Goal: Information Seeking & Learning: Learn about a topic

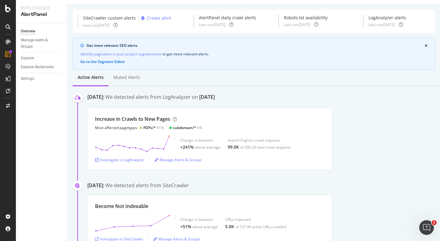
scroll to position [23, 0]
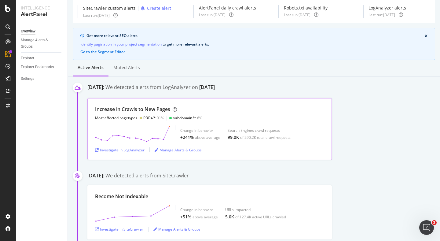
click at [131, 149] on div "Investigate in LogAnalyzer" at bounding box center [120, 149] width 50 height 5
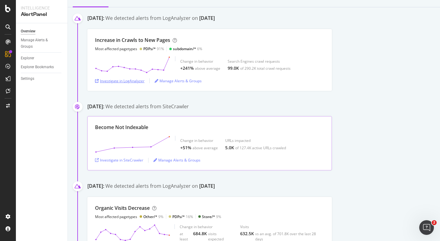
scroll to position [93, 0]
click at [134, 161] on div "Investigate in SiteCrawler" at bounding box center [119, 159] width 48 height 5
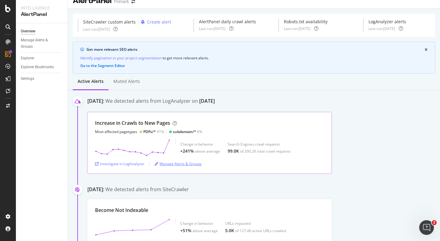
scroll to position [5, 0]
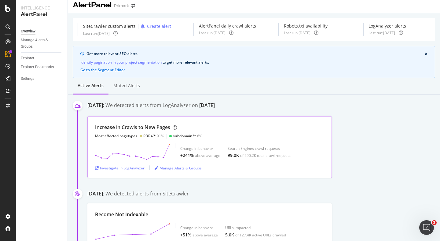
click at [133, 166] on div "Investigate in LogAnalyzer" at bounding box center [120, 167] width 50 height 5
click at [125, 167] on div "Investigate in LogAnalyzer" at bounding box center [120, 167] width 50 height 5
click at [118, 169] on div "Investigate in LogAnalyzer" at bounding box center [120, 167] width 50 height 5
click at [122, 169] on div "Investigate in LogAnalyzer" at bounding box center [120, 167] width 50 height 5
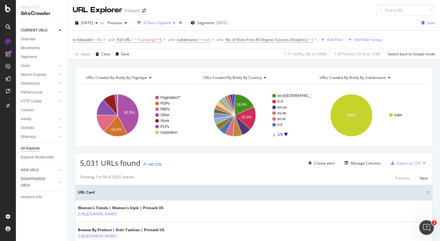
click at [171, 24] on div "4 Filters Applied" at bounding box center [156, 22] width 27 height 5
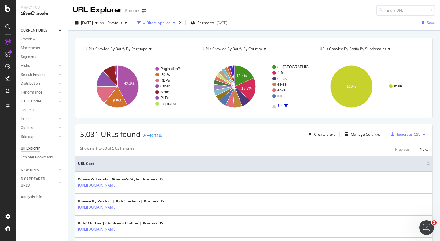
click at [171, 24] on div "4 Filters Applied" at bounding box center [156, 22] width 27 height 5
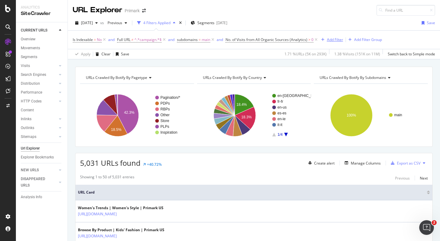
click at [337, 39] on div "Add Filter" at bounding box center [335, 39] width 16 height 5
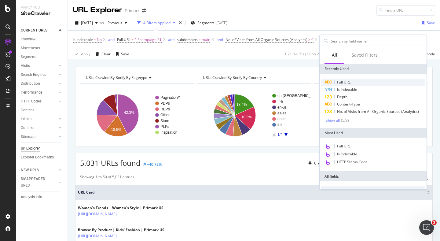
click at [346, 82] on span "Full URL" at bounding box center [343, 81] width 13 height 5
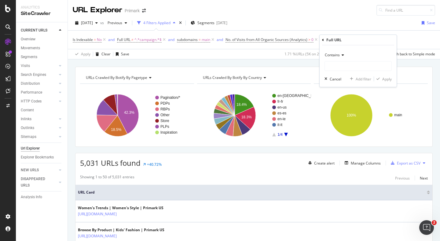
click at [339, 55] on span "Contains" at bounding box center [332, 54] width 15 height 5
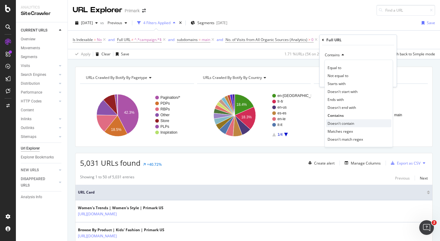
click at [344, 122] on span "Doesn't contain" at bounding box center [341, 123] width 27 height 5
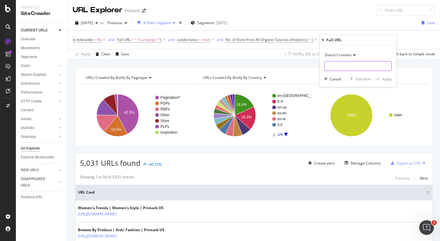
click at [344, 64] on input "text" at bounding box center [358, 66] width 67 height 10
type input "page"
click at [387, 80] on div "Apply" at bounding box center [386, 78] width 9 height 5
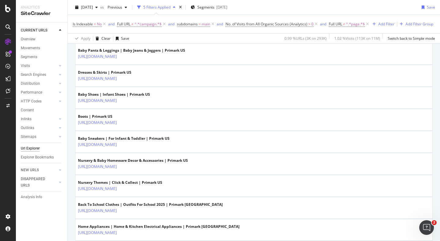
scroll to position [1095, 0]
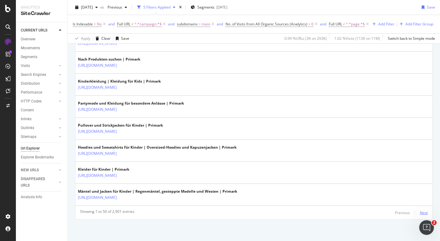
click at [424, 211] on div "Next" at bounding box center [424, 212] width 8 height 5
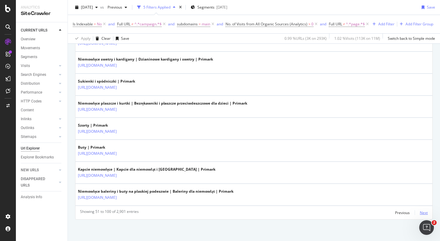
click at [426, 215] on div "Next" at bounding box center [424, 212] width 8 height 5
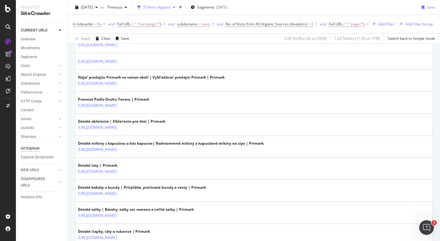
scroll to position [969, 0]
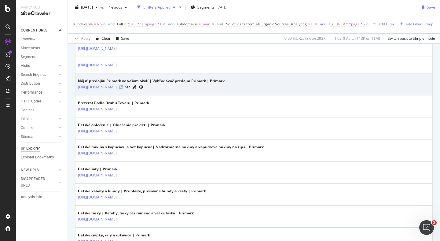
click at [123, 87] on icon at bounding box center [121, 87] width 4 height 4
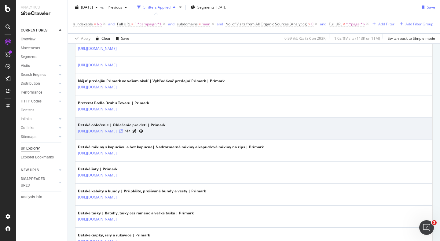
scroll to position [1079, 0]
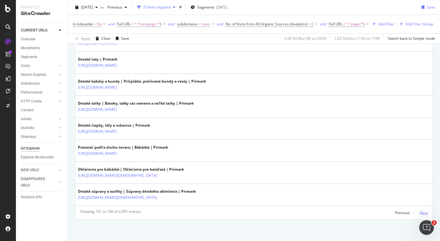
click at [423, 212] on div "Next" at bounding box center [424, 212] width 8 height 5
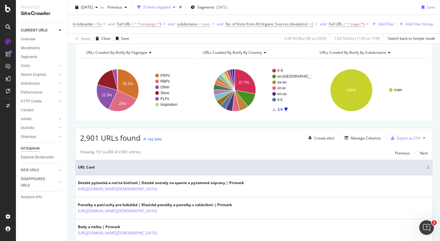
scroll to position [1062, 0]
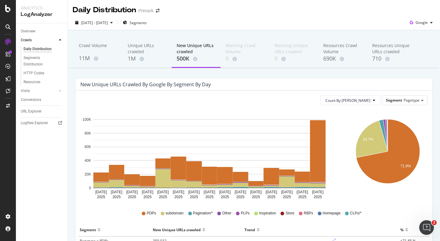
click at [123, 71] on div "Crawl Volume 11M Unique URLs crawled 1M New Unique URLs crawled 500K Warning Cr…" at bounding box center [254, 205] width 372 height 350
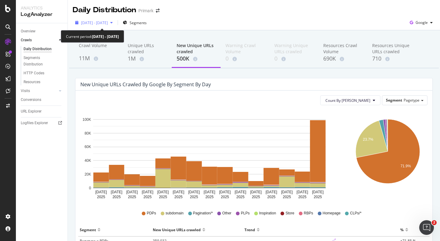
click at [113, 23] on icon "button" at bounding box center [111, 23] width 2 height 4
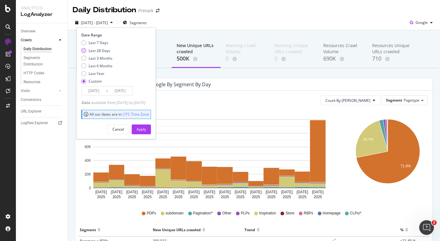
click at [97, 51] on div "Last 28 Days" at bounding box center [100, 50] width 22 height 5
type input "[DATE]"
click at [146, 130] on div "Apply" at bounding box center [141, 129] width 9 height 5
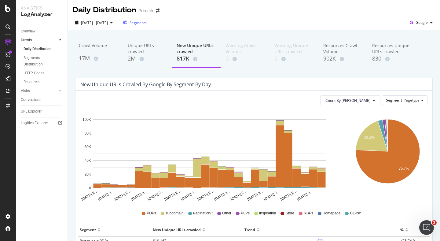
click at [147, 24] on span "Segments" at bounding box center [138, 22] width 17 height 5
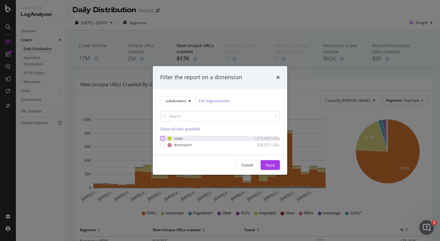
click at [163, 138] on div "modal" at bounding box center [162, 138] width 5 height 5
click at [272, 164] on div "Apply" at bounding box center [270, 164] width 9 height 5
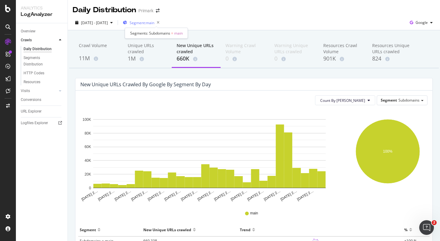
click at [154, 25] on span "Segment: main" at bounding box center [142, 22] width 25 height 5
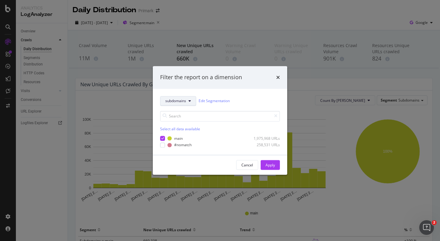
click at [186, 105] on button "subdomains" at bounding box center [178, 101] width 36 height 10
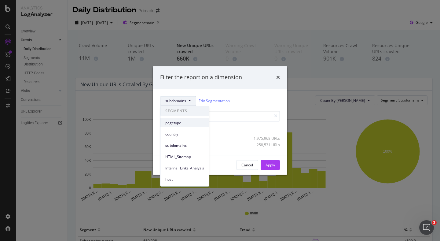
click at [179, 124] on span "pagetype" at bounding box center [184, 123] width 39 height 6
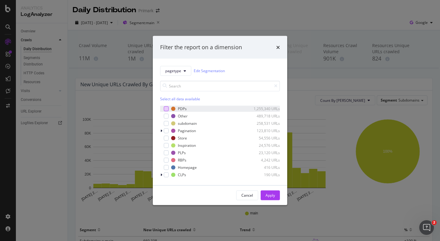
click at [167, 109] on div "modal" at bounding box center [166, 108] width 5 height 5
click at [167, 116] on div "modal" at bounding box center [166, 115] width 5 height 5
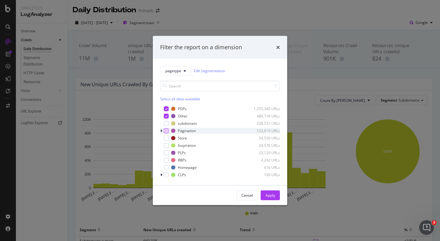
click at [166, 130] on div "modal" at bounding box center [166, 130] width 5 height 5
click at [166, 138] on div "modal" at bounding box center [166, 137] width 5 height 5
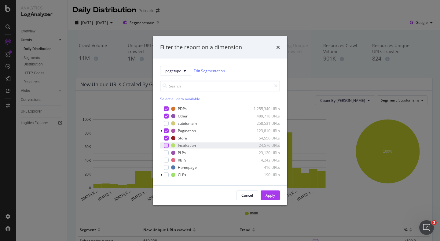
click at [167, 145] on div "modal" at bounding box center [166, 145] width 5 height 5
click at [166, 153] on div "modal" at bounding box center [166, 152] width 5 height 5
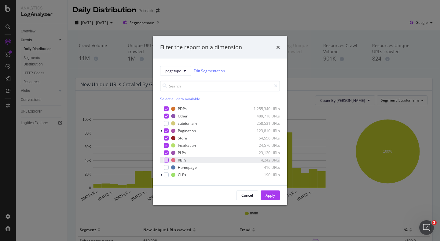
click at [166, 161] on div "modal" at bounding box center [166, 159] width 5 height 5
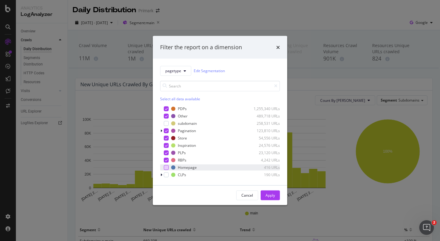
click at [167, 168] on div "modal" at bounding box center [166, 167] width 5 height 5
click at [167, 174] on div "modal" at bounding box center [166, 174] width 5 height 5
click at [270, 196] on div "Apply" at bounding box center [270, 195] width 9 height 5
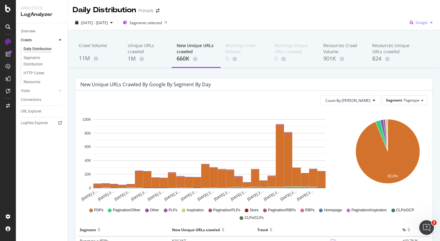
click at [429, 24] on div "Google" at bounding box center [421, 22] width 28 height 9
click at [414, 50] on div "Bing" at bounding box center [417, 46] width 42 height 9
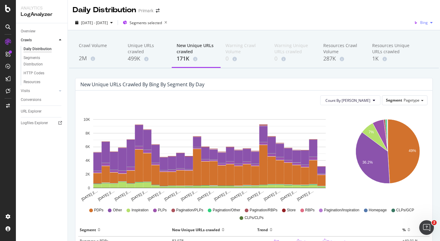
click at [428, 22] on div "button" at bounding box center [431, 23] width 7 height 4
click at [417, 56] on span "OpenAI" at bounding box center [421, 58] width 23 height 6
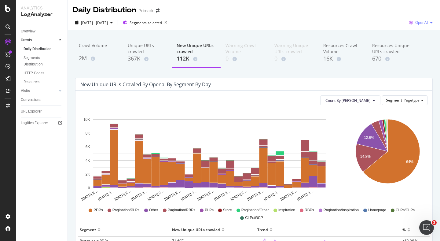
click at [426, 23] on span "OpenAI" at bounding box center [421, 22] width 13 height 5
click at [417, 67] on span "Other AI Bots" at bounding box center [421, 69] width 23 height 6
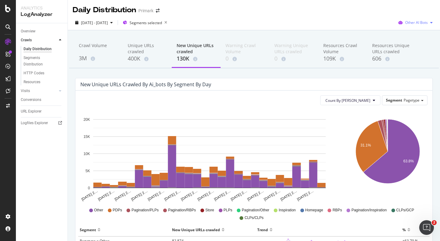
click at [424, 22] on span "Other AI Bots" at bounding box center [416, 22] width 23 height 5
click at [414, 36] on span "Google" at bounding box center [421, 35] width 24 height 6
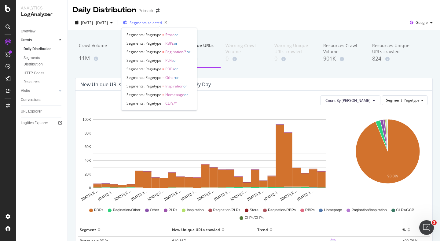
click at [162, 22] on span "Segments selected" at bounding box center [146, 22] width 32 height 5
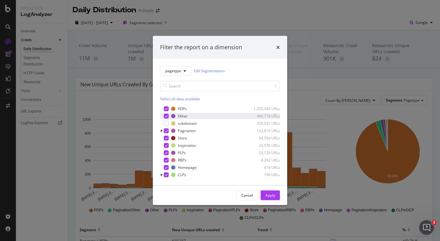
click at [165, 116] on icon "modal" at bounding box center [166, 115] width 3 height 3
click at [166, 128] on div "modal" at bounding box center [166, 130] width 5 height 5
click at [166, 137] on icon "modal" at bounding box center [166, 137] width 3 height 3
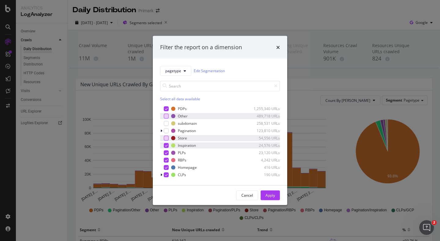
click at [166, 146] on icon "modal" at bounding box center [166, 145] width 3 height 3
click at [166, 153] on icon "modal" at bounding box center [166, 152] width 3 height 3
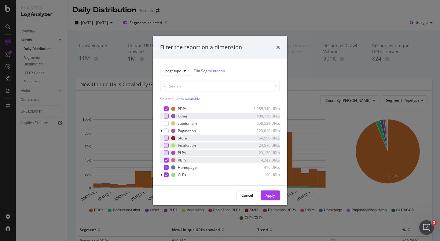
click at [166, 160] on icon "modal" at bounding box center [166, 159] width 3 height 3
click at [166, 167] on icon "modal" at bounding box center [166, 167] width 3 height 3
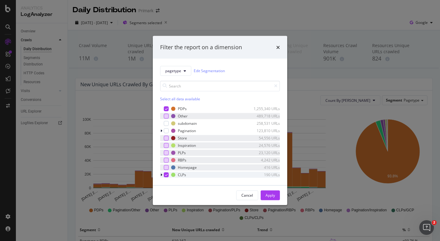
click at [166, 175] on icon "modal" at bounding box center [166, 174] width 3 height 3
click at [269, 193] on div "Apply" at bounding box center [270, 195] width 9 height 5
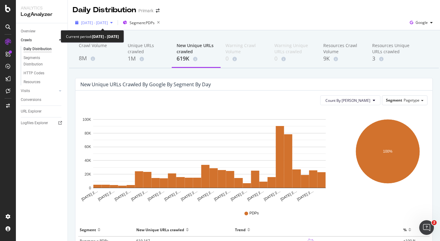
click at [108, 24] on span "[DATE] - [DATE]" at bounding box center [94, 22] width 27 height 5
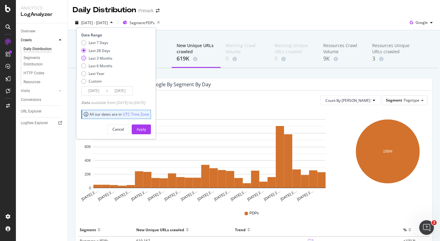
click at [101, 56] on div "Last 3 Months" at bounding box center [101, 58] width 24 height 5
type input "2025/06/11"
click at [146, 128] on div "Apply" at bounding box center [141, 129] width 9 height 5
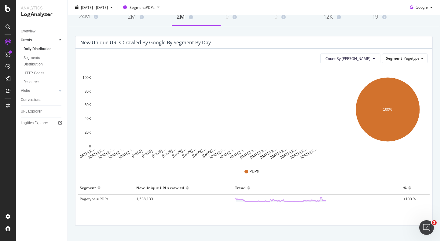
scroll to position [54, 0]
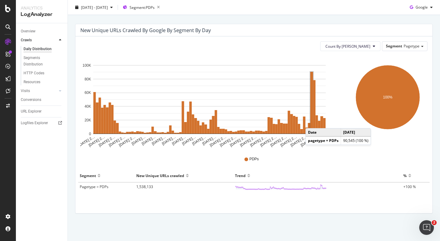
click at [312, 122] on rect "A chart." at bounding box center [312, 103] width 3 height 62
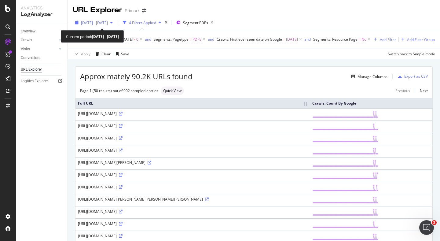
click at [113, 23] on icon "button" at bounding box center [111, 23] width 2 height 4
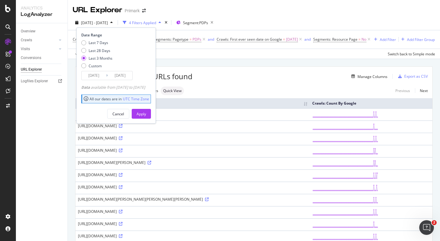
click at [242, 49] on div "Crawls: Count By Google On 2025-09-05 > 0 and Segments: Pagetype = PDPs and Cra…" at bounding box center [254, 39] width 363 height 18
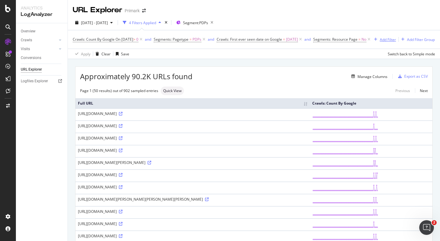
click at [380, 42] on div "Add Filter" at bounding box center [388, 39] width 16 height 5
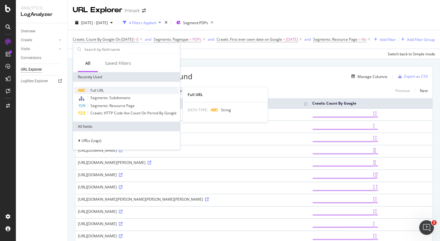
click at [103, 91] on span "Full URL" at bounding box center [96, 90] width 13 height 5
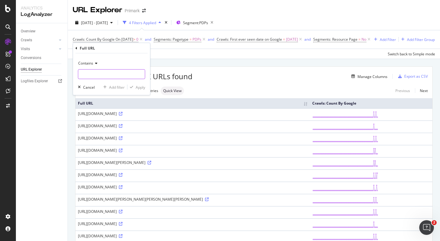
click at [95, 75] on input "text" at bounding box center [111, 74] width 67 height 10
type input "/p/"
click at [139, 86] on div "Apply" at bounding box center [140, 86] width 9 height 5
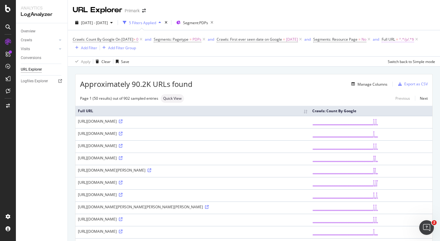
click at [414, 41] on span "^.*/p/.*$" at bounding box center [406, 39] width 15 height 9
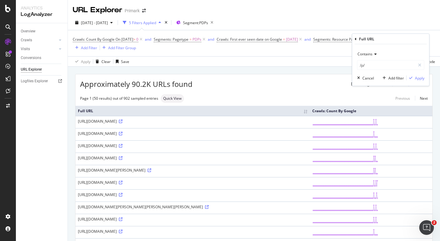
click at [322, 62] on div "Apply Clear Save Switch back to Simple mode" at bounding box center [254, 61] width 372 height 10
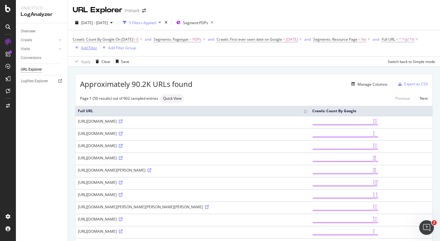
click at [83, 46] on div "Add Filter" at bounding box center [89, 47] width 16 height 5
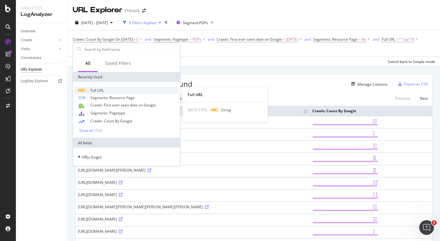
click at [98, 90] on span "Full URL" at bounding box center [96, 90] width 13 height 5
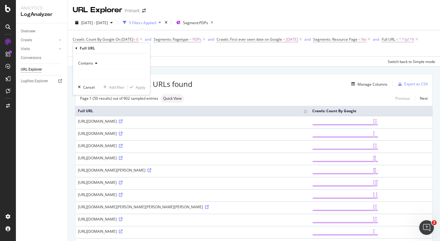
click at [94, 64] on icon at bounding box center [95, 63] width 4 height 4
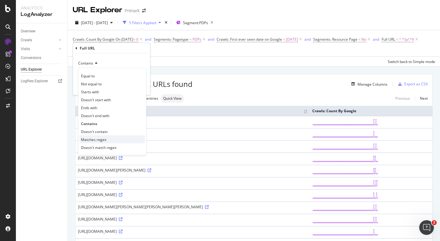
click at [102, 140] on span "Matches regex" at bounding box center [93, 139] width 25 height 5
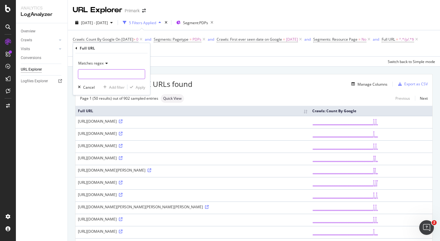
click at [105, 71] on input "text" at bounding box center [111, 74] width 67 height 10
paste input "fr-fr/p/|en-us/p/|de-de/p/|de-at/p/|nl-nl/p/|nl-be/p/|fr-be/p/|pl-pl/p/|pt-pt/p…"
type input "en-gb/p/|en-ie/p/|fr-fr/p/|en-us/p/|de-de/p/|de-at/p/|nl-nl/p/|nl-be/p/|fr-be/p…"
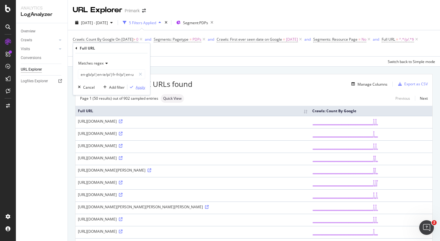
click at [138, 89] on div "Apply" at bounding box center [140, 86] width 9 height 5
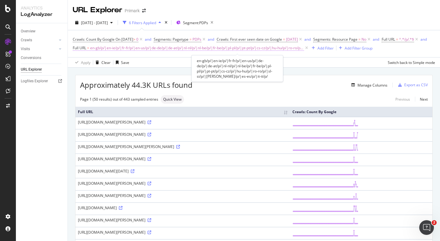
click at [86, 48] on span "Full URL" at bounding box center [79, 47] width 13 height 5
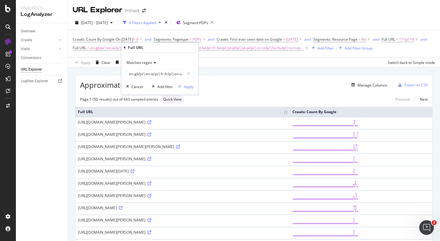
click at [147, 64] on span "Matches regex" at bounding box center [139, 62] width 25 height 5
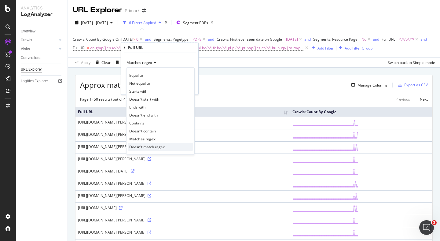
click at [151, 147] on span "Doesn't match regex" at bounding box center [146, 146] width 35 height 5
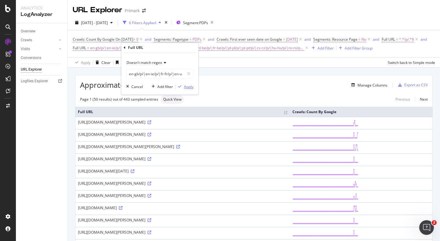
click at [191, 87] on div "Apply" at bounding box center [188, 86] width 9 height 5
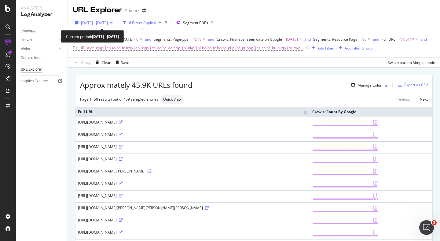
click at [115, 20] on div "2025 Jun. 11th - Sep. 10th" at bounding box center [94, 22] width 42 height 9
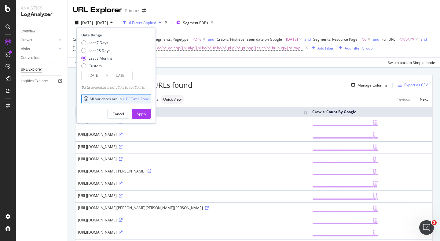
click at [91, 63] on div "Last 7 Days Last 28 Days Last 3 Months Custom" at bounding box center [96, 55] width 31 height 31
click at [88, 65] on div "Custom" at bounding box center [96, 65] width 31 height 5
click at [90, 71] on input "[DATE]" at bounding box center [94, 75] width 24 height 9
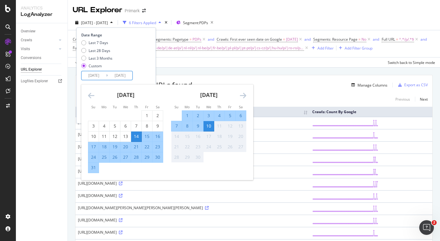
click at [223, 116] on div "4" at bounding box center [219, 115] width 10 height 6
type input "2025/09/04"
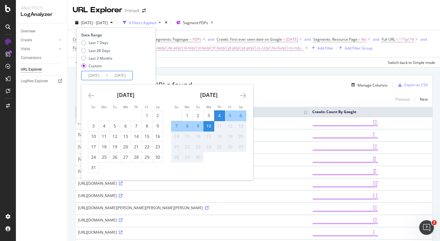
click at [223, 116] on div "4" at bounding box center [219, 115] width 10 height 6
type input "2025/09/04"
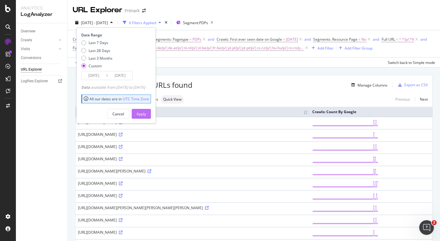
click at [146, 114] on div "Apply" at bounding box center [141, 113] width 9 height 5
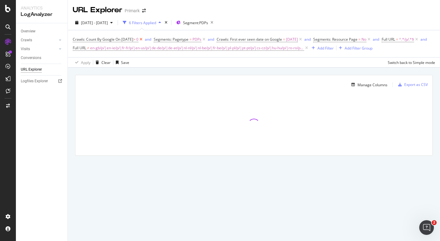
click at [144, 40] on icon at bounding box center [140, 39] width 5 height 6
click at [212, 41] on span "[DATE]" at bounding box center [211, 39] width 12 height 9
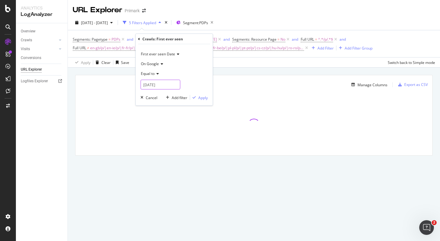
click at [162, 83] on input "[DATE]" at bounding box center [161, 85] width 40 height 10
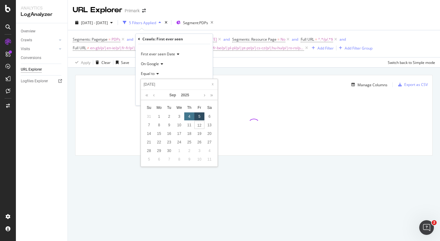
click at [189, 116] on div "4" at bounding box center [189, 116] width 10 height 8
type input "[DATE]"
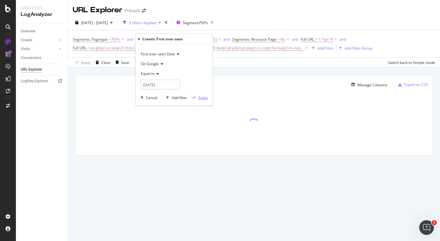
click at [203, 97] on div "Apply" at bounding box center [202, 97] width 9 height 5
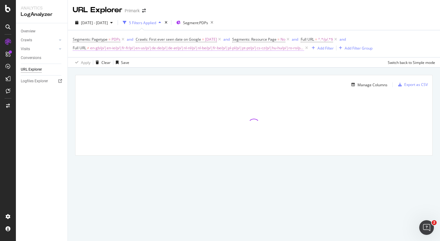
click at [279, 49] on span "en-gb/p/|en-ie/p/|fr-fr/p/|en-us/p/|de-de/p/|de-at/p/|nl-nl/p/|nl-be/p/|fr-be/p…" at bounding box center [197, 48] width 214 height 9
click at [107, 74] on input "en-gb/p/|en-ie/p/|fr-fr/p/|en-us/p/|de-de/p/|de-at/p/|nl-nl/p/|nl-be/p/|fr-be/p…" at bounding box center [107, 74] width 58 height 10
paste input "\/p\/\d+"
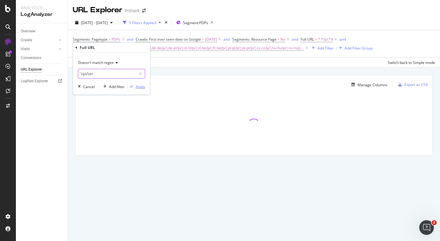
type input "\/p\/\d+"
click at [141, 89] on div "Apply" at bounding box center [140, 86] width 9 height 5
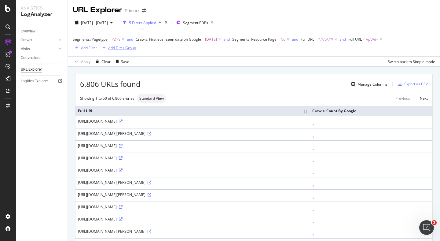
click at [125, 48] on div "Add Filter Group" at bounding box center [122, 47] width 28 height 5
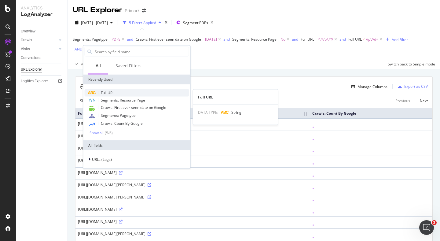
click at [107, 92] on span "Full URL" at bounding box center [107, 92] width 13 height 5
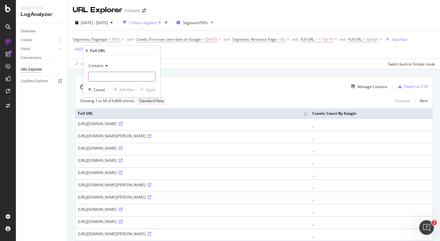
click at [119, 76] on input "text" at bounding box center [122, 77] width 67 height 10
type input "en-gb"
click at [152, 89] on div "Apply" at bounding box center [150, 89] width 9 height 5
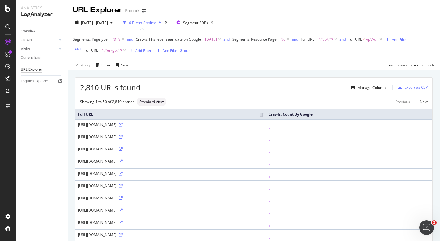
click at [116, 53] on span "^.*en-gb.*$" at bounding box center [112, 50] width 20 height 9
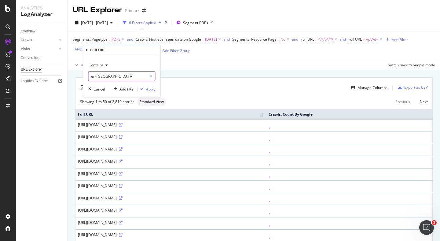
click at [104, 77] on input "en-gb" at bounding box center [118, 76] width 58 height 10
click at [105, 65] on icon at bounding box center [106, 65] width 4 height 4
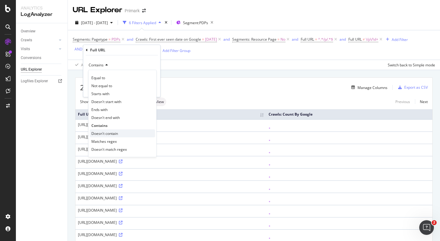
click at [110, 134] on span "Doesn't contain" at bounding box center [104, 133] width 27 height 5
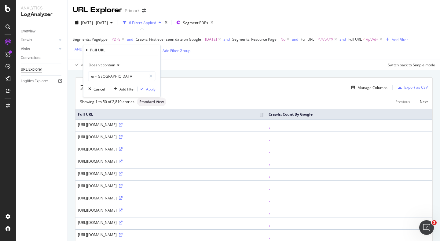
click at [150, 91] on div "Apply" at bounding box center [150, 89] width 9 height 5
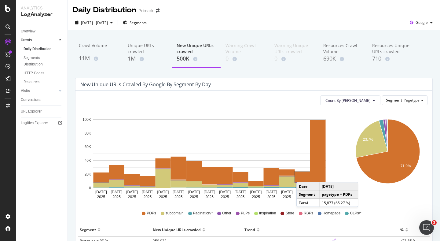
click at [303, 176] on rect "A chart." at bounding box center [302, 176] width 15 height 10
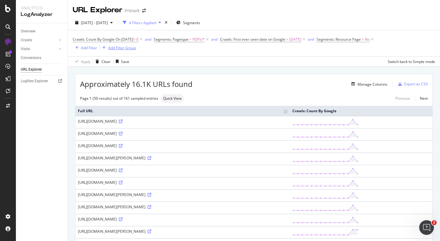
click at [124, 48] on div "Add Filter Group" at bounding box center [122, 47] width 28 height 5
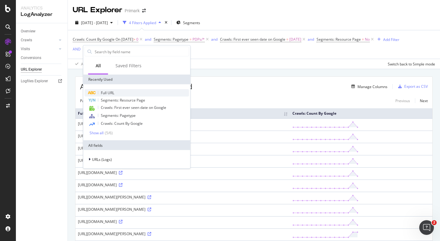
click at [109, 90] on span "Full URL" at bounding box center [107, 92] width 13 height 5
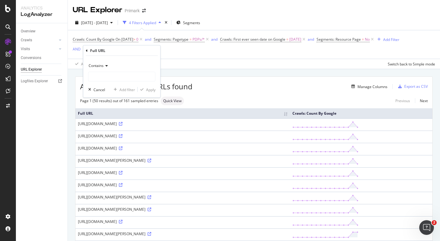
click at [104, 67] on icon at bounding box center [106, 66] width 4 height 4
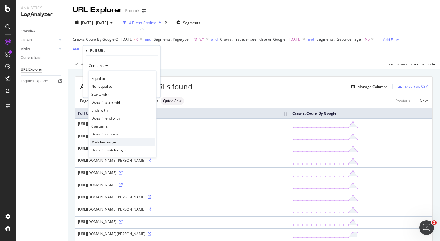
click at [109, 139] on span "Matches regex" at bounding box center [103, 141] width 25 height 5
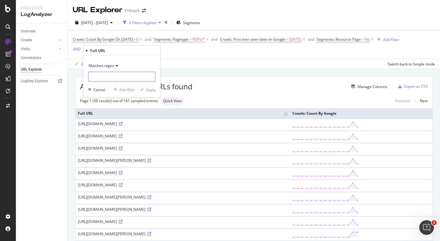
click at [122, 76] on input "text" at bounding box center [122, 77] width 67 height 10
paste input "en-gb/p/|en-ie/p/|fr-fr/p/|en-us/p/|de-de/p/|de-at/p/|nl-nl/p/|nl-be/p/|fr-be/p…"
type input "en-gb/p/|en-ie/p/|fr-fr/p/|en-us/p/|de-de/p/|de-at/p/|nl-nl/p/|nl-be/p/|fr-be/p…"
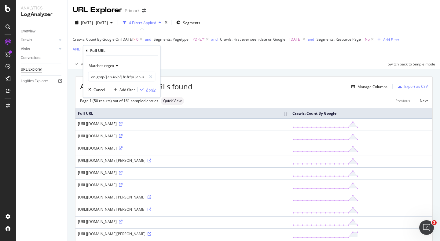
click at [148, 91] on div "Apply" at bounding box center [150, 89] width 9 height 5
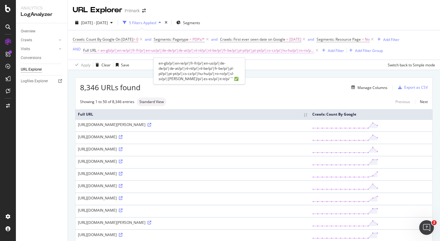
click at [134, 51] on span "en-gb/p/|en-ie/p/|fr-fr/p/|en-us/p/|de-de/p/|de-at/p/|nl-nl/p/|nl-be/p/|fr-be/p…" at bounding box center [208, 50] width 214 height 9
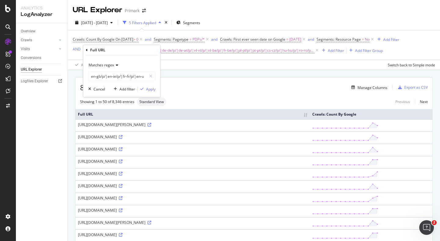
click at [105, 70] on div "Matches regex en-gb/p/|en-ie/p/|fr-fr/p/|en-us/p/|de-de/p/|de-at/p/|nl-nl/p/|nl…" at bounding box center [121, 70] width 67 height 21
click at [107, 67] on span "Matches regex" at bounding box center [101, 64] width 25 height 5
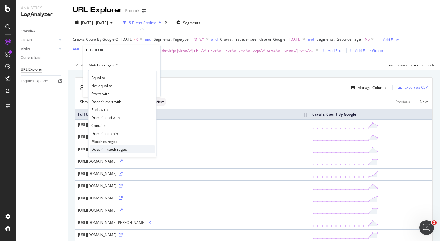
click at [113, 148] on span "Doesn't match regex" at bounding box center [108, 149] width 35 height 5
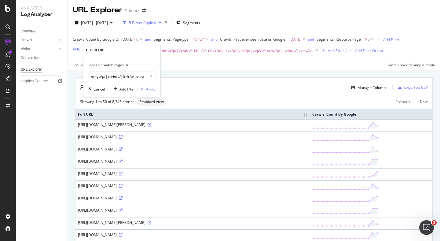
click at [147, 87] on div "Apply" at bounding box center [150, 89] width 9 height 5
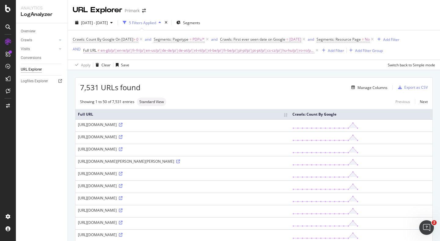
click at [186, 52] on span "en-gb/p/|en-ie/p/|fr-fr/p/|en-us/p/|de-de/p/|de-at/p/|nl-nl/p/|nl-be/p/|fr-be/p…" at bounding box center [208, 50] width 214 height 9
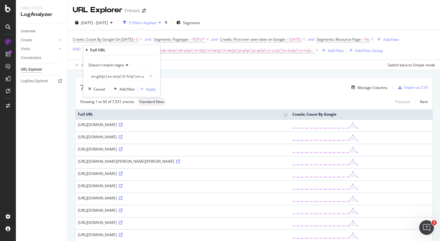
click at [124, 66] on icon at bounding box center [126, 65] width 4 height 4
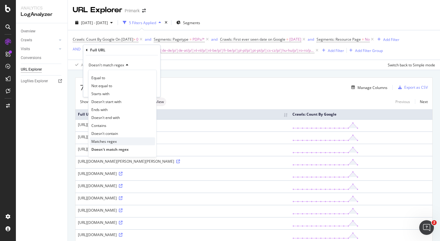
click at [112, 142] on span "Matches regex" at bounding box center [103, 141] width 25 height 5
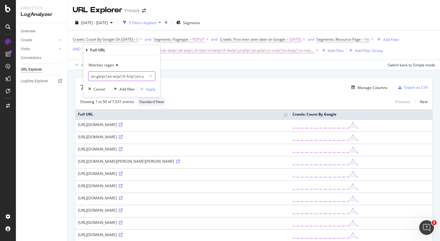
click at [124, 77] on input "en-gb/p/|en-ie/p/|fr-fr/p/|en-us/p/|de-de/p/|de-at/p/|nl-nl/p/|nl-be/p/|fr-be/p…" at bounding box center [118, 76] width 58 height 10
paste input "\/p\/\d+"
type input "\/p\/\d+"
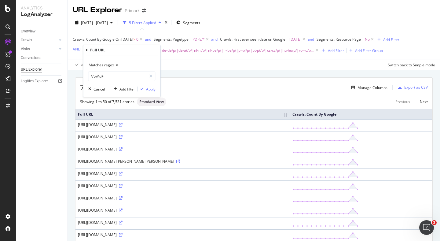
click at [149, 90] on div "Apply" at bounding box center [150, 89] width 9 height 5
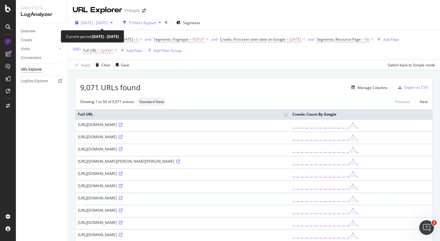
click at [115, 22] on div "button" at bounding box center [111, 23] width 7 height 4
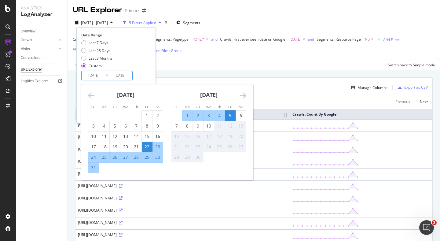
click at [94, 75] on input "[DATE]" at bounding box center [94, 75] width 24 height 9
click at [230, 115] on div "5" at bounding box center [230, 115] width 10 height 6
type input "[DATE]"
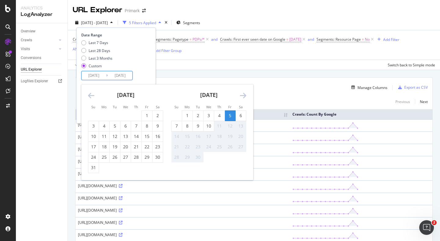
click at [230, 115] on div "5" at bounding box center [230, 115] width 10 height 6
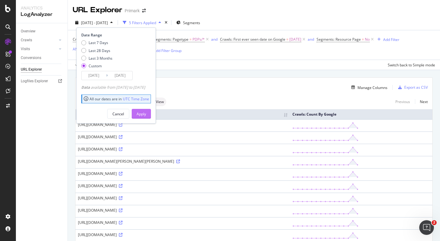
click at [146, 113] on div "Apply" at bounding box center [141, 113] width 9 height 5
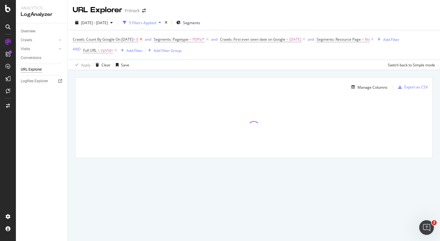
click at [144, 39] on icon at bounding box center [140, 39] width 5 height 6
click at [205, 40] on span "=" at bounding box center [206, 39] width 2 height 5
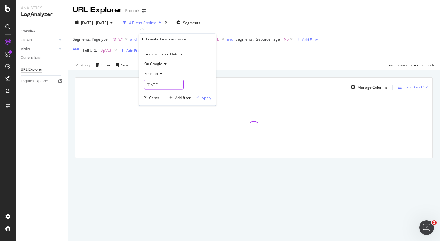
click at [171, 84] on input "[DATE]" at bounding box center [164, 85] width 40 height 10
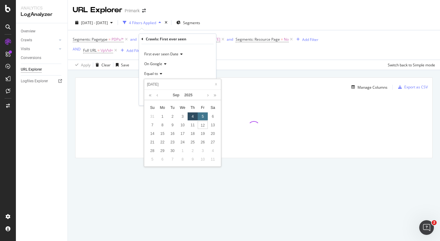
click at [202, 116] on div "5" at bounding box center [203, 116] width 10 height 8
type input "[DATE]"
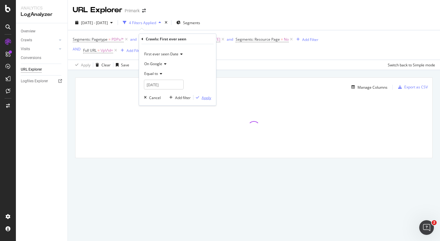
click at [206, 96] on div "Apply" at bounding box center [206, 97] width 9 height 5
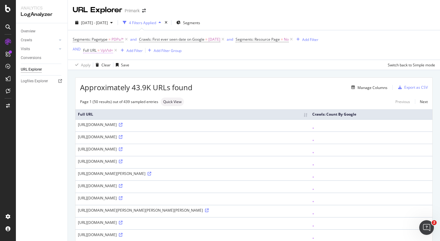
click at [103, 52] on span "\/p\/\d+" at bounding box center [107, 50] width 13 height 9
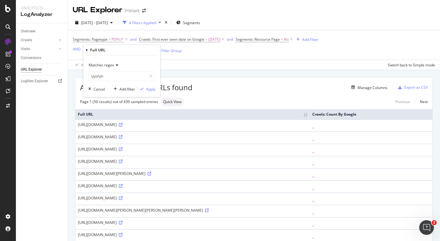
click at [105, 70] on div "Matches regex" at bounding box center [121, 65] width 67 height 10
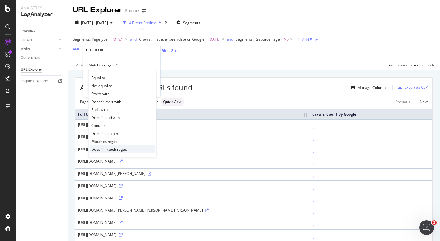
click at [107, 147] on span "Doesn't match regex" at bounding box center [108, 149] width 35 height 5
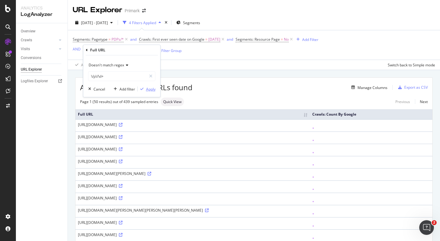
click at [151, 90] on div "Apply" at bounding box center [150, 89] width 9 height 5
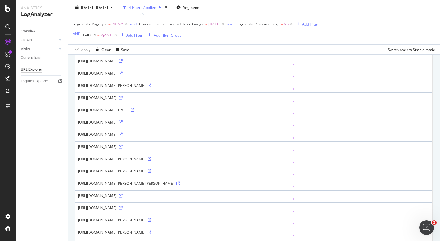
scroll to position [31, 0]
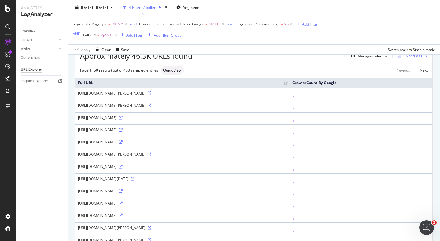
click at [135, 33] on div "Add Filter" at bounding box center [135, 34] width 16 height 5
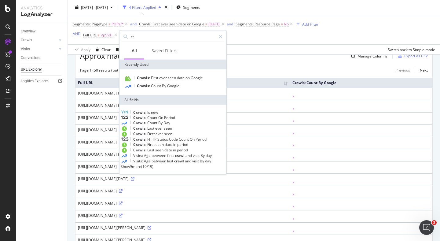
type input "c"
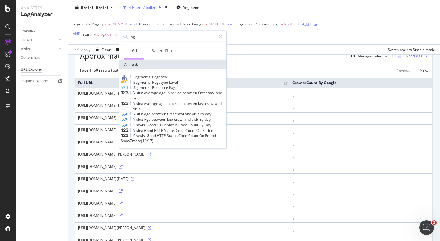
type input "a"
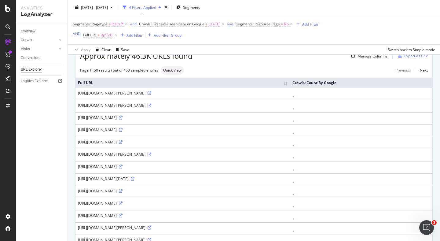
click at [258, 53] on div "Apply Clear Save Switch back to Simple mode" at bounding box center [254, 49] width 372 height 10
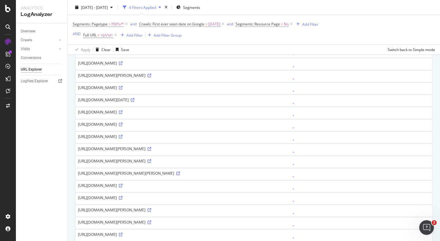
scroll to position [0, 0]
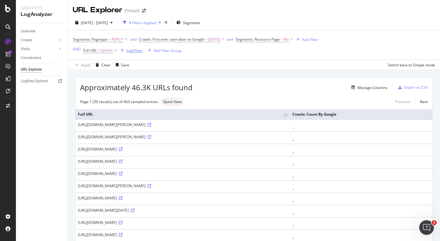
click at [139, 50] on div "Add Filter" at bounding box center [135, 50] width 16 height 5
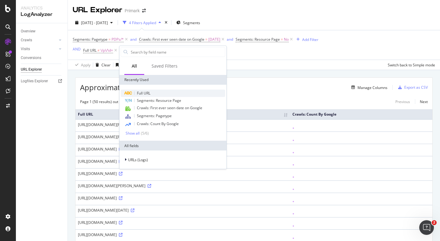
click at [145, 94] on span "Full URL" at bounding box center [143, 92] width 13 height 5
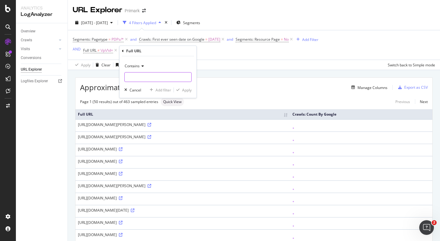
click at [148, 78] on input "text" at bounding box center [158, 77] width 67 height 10
type input "en-gb"
click at [186, 90] on div "Apply" at bounding box center [186, 89] width 9 height 5
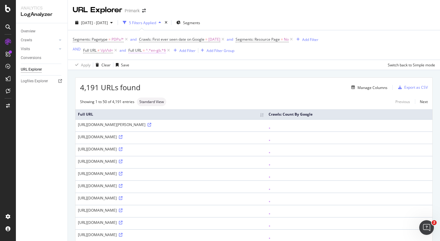
click at [152, 50] on span "^.*en-gb.*$" at bounding box center [156, 50] width 20 height 9
click at [152, 67] on icon at bounding box center [152, 65] width 4 height 4
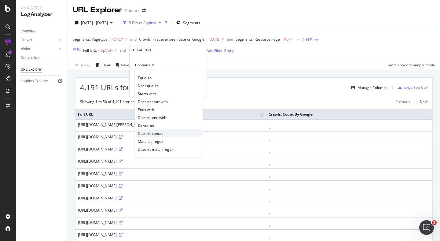
click at [156, 131] on span "Doesn't contain" at bounding box center [151, 133] width 27 height 5
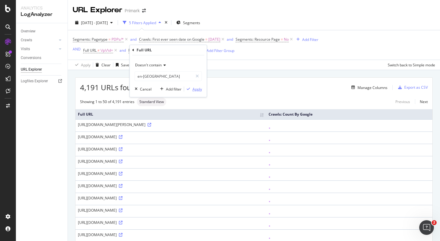
click at [201, 89] on div "Apply" at bounding box center [197, 89] width 9 height 5
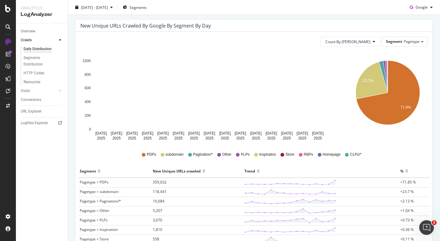
scroll to position [58, 0]
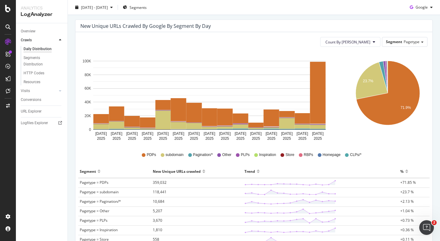
click at [335, 18] on div "Crawl Volume 11M Unique URLs crawled 1M New Unique URLs crawled 500K Warning Cr…" at bounding box center [254, 147] width 372 height 350
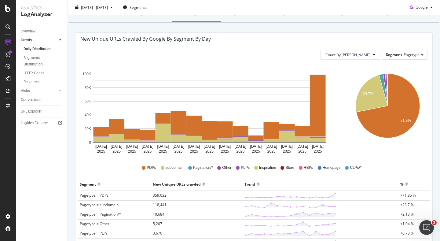
scroll to position [11, 0]
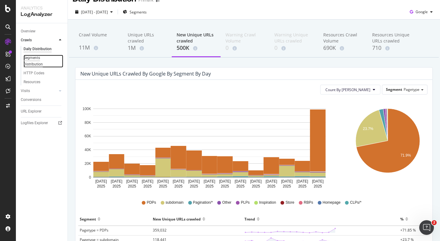
click at [31, 57] on div "Segments Distribution" at bounding box center [41, 61] width 34 height 13
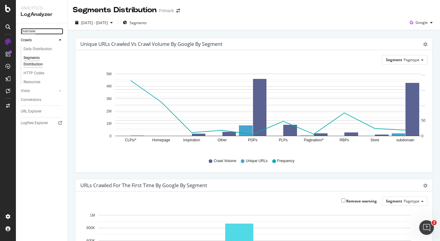
click at [27, 29] on div "Overview" at bounding box center [28, 31] width 15 height 6
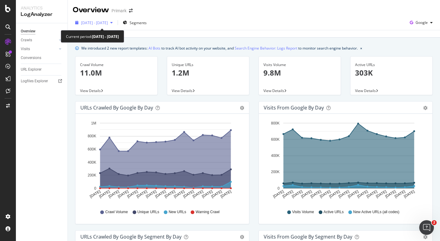
click at [108, 25] on span "[DATE] - [DATE]" at bounding box center [94, 22] width 27 height 5
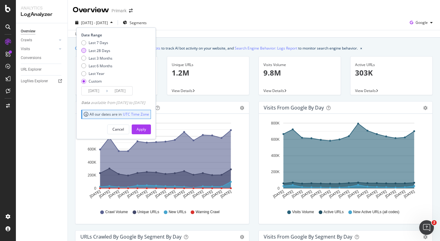
click at [98, 51] on div "Last 28 Days" at bounding box center [100, 50] width 22 height 5
type input "[DATE]"
click at [146, 131] on div "Apply" at bounding box center [141, 129] width 9 height 5
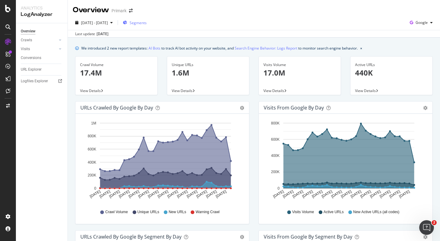
click at [147, 21] on span "Segments" at bounding box center [138, 22] width 17 height 5
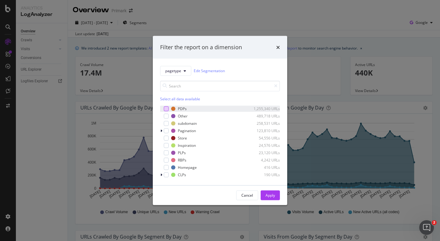
click at [167, 110] on div "modal" at bounding box center [166, 108] width 5 height 5
click at [270, 195] on div "Apply" at bounding box center [270, 195] width 9 height 5
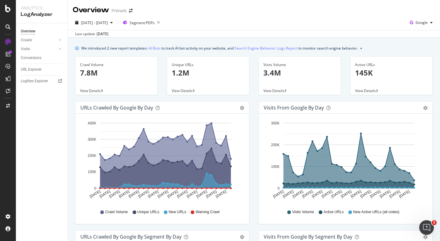
click at [255, 96] on div "Visits Volume 3.4M View Details" at bounding box center [300, 78] width 92 height 45
click at [243, 107] on icon "gear" at bounding box center [242, 108] width 4 height 4
click at [250, 103] on div "URLs Crawled by Google by day Area Table Hold CMD (⌘) while clicking to filter …" at bounding box center [162, 165] width 183 height 129
click at [428, 22] on div "button" at bounding box center [431, 23] width 7 height 4
click at [252, 98] on div "Unique URLs 1.2M View Details" at bounding box center [208, 78] width 92 height 45
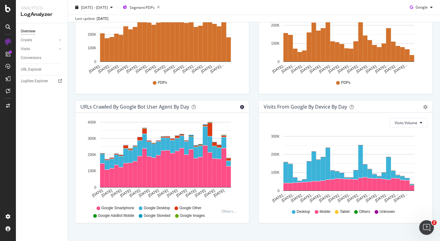
scroll to position [269, 0]
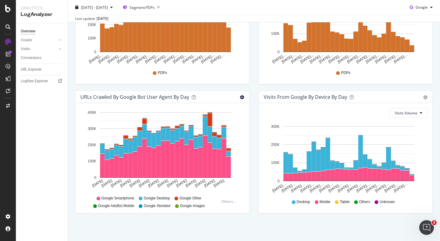
click at [242, 97] on icon "gear" at bounding box center [242, 97] width 4 height 4
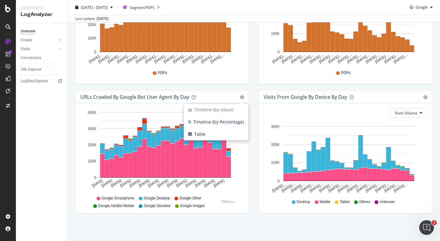
click at [252, 87] on div "URLs Crawled by Google By Segment By Day Timeline (by Value) Table All Google B…" at bounding box center [162, 25] width 183 height 129
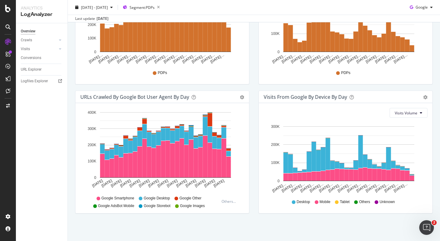
click at [153, 97] on div "URLs Crawled by Google bot User Agent By Day" at bounding box center [134, 97] width 109 height 6
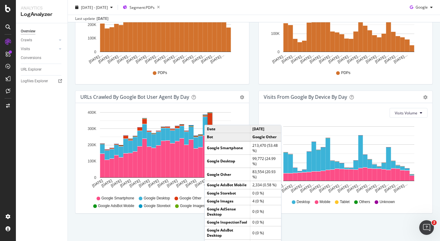
click at [211, 119] on rect "A chart." at bounding box center [210, 119] width 5 height 13
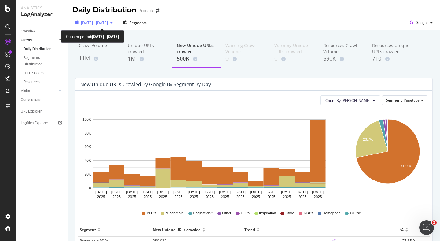
click at [108, 23] on span "[DATE] - [DATE]" at bounding box center [94, 22] width 27 height 5
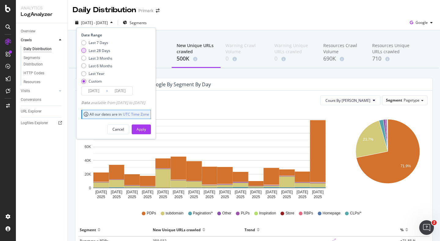
click at [94, 50] on div "Last 28 Days" at bounding box center [100, 50] width 22 height 5
type input "[DATE]"
click at [146, 128] on div "Apply" at bounding box center [141, 129] width 9 height 5
